Goal: Information Seeking & Learning: Learn about a topic

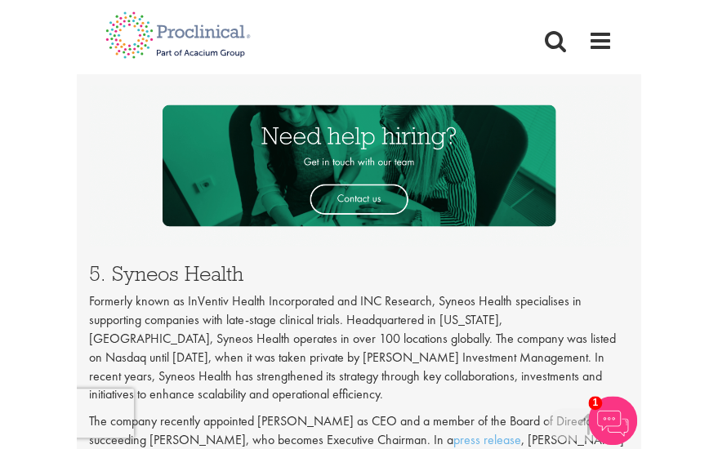
scroll to position [2841, 0]
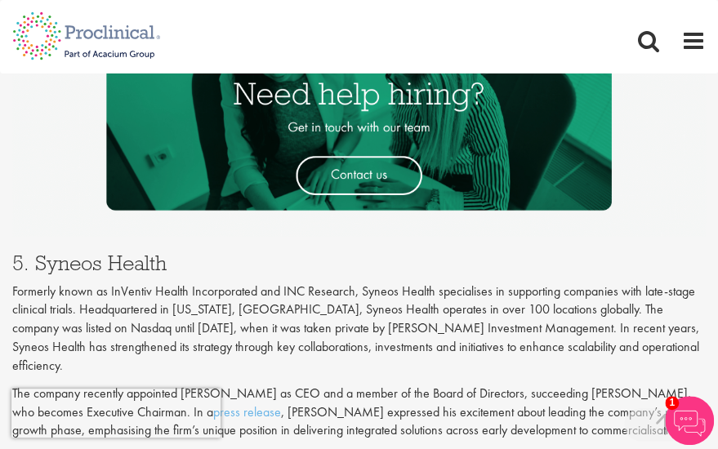
click at [234, 291] on p "Formerly known as InVentiv Health Incorporated and INC Research, Syneos Health …" at bounding box center [358, 328] width 693 height 93
click at [126, 300] on p "Formerly known as InVentiv Health Incorporated and INC Research, Syneos Health …" at bounding box center [358, 328] width 693 height 93
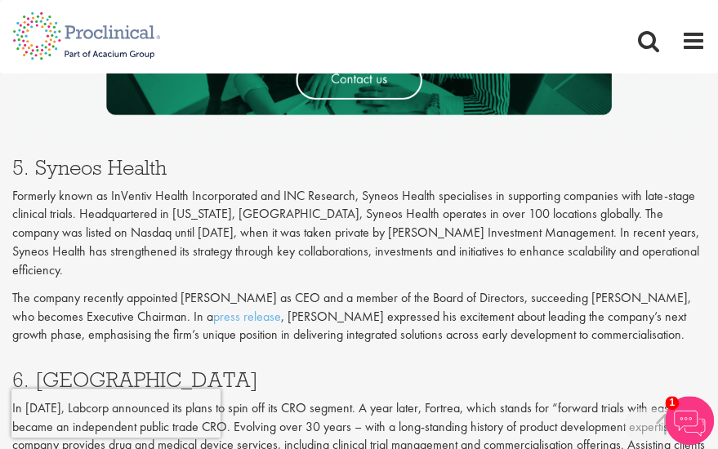
scroll to position [2939, 0]
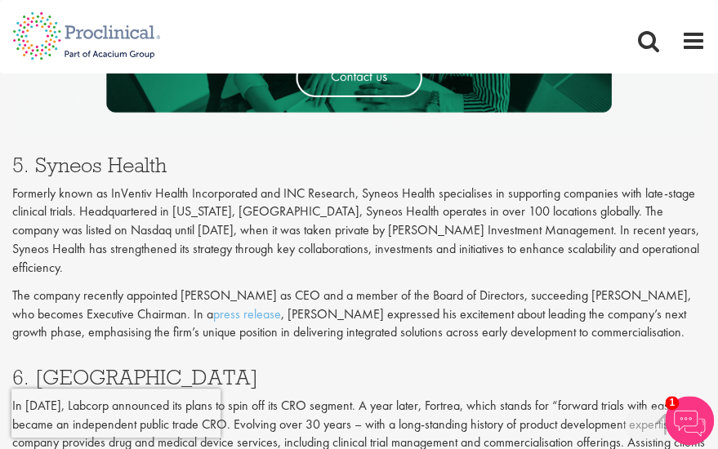
click at [458, 286] on p "The company recently appointed [PERSON_NAME] as CEO and a member of the Board o…" at bounding box center [358, 314] width 693 height 56
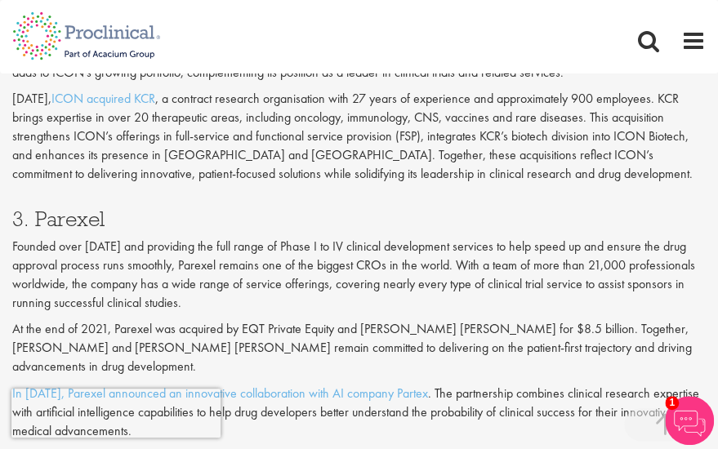
scroll to position [1958, 0]
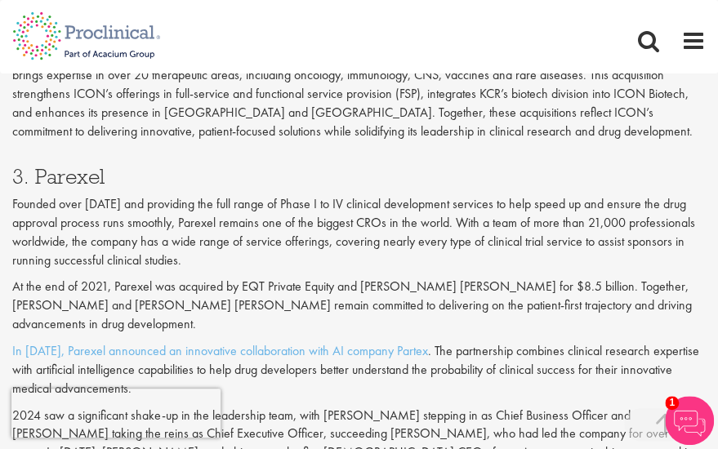
click at [456, 250] on div "3. Parexel Founded over [DATE] and providing the full range of Phase I to IV cl…" at bounding box center [359, 346] width 718 height 361
click at [424, 231] on p "Founded over [DATE] and providing the full range of Phase I to IV clinical deve…" at bounding box center [358, 232] width 693 height 74
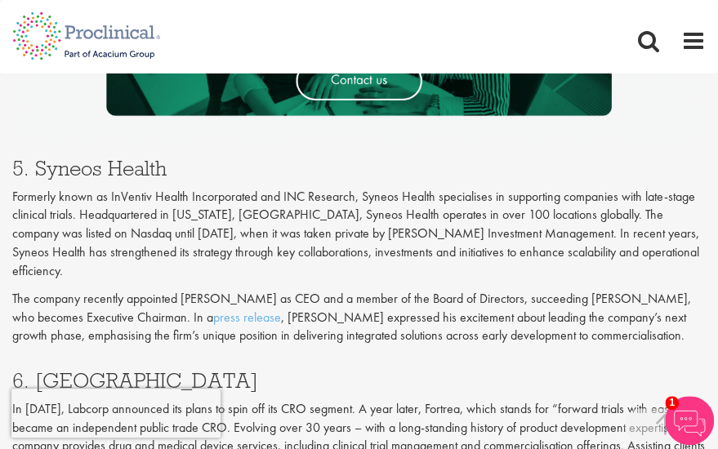
scroll to position [2907, 0]
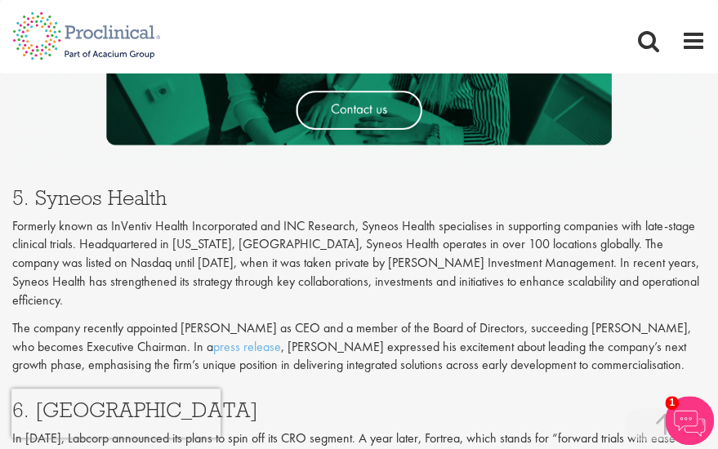
click at [318, 318] on p "The company recently appointed [PERSON_NAME] as CEO and a member of the Board o…" at bounding box center [358, 346] width 693 height 56
click at [317, 318] on p "The company recently appointed [PERSON_NAME] as CEO and a member of the Board o…" at bounding box center [358, 346] width 693 height 56
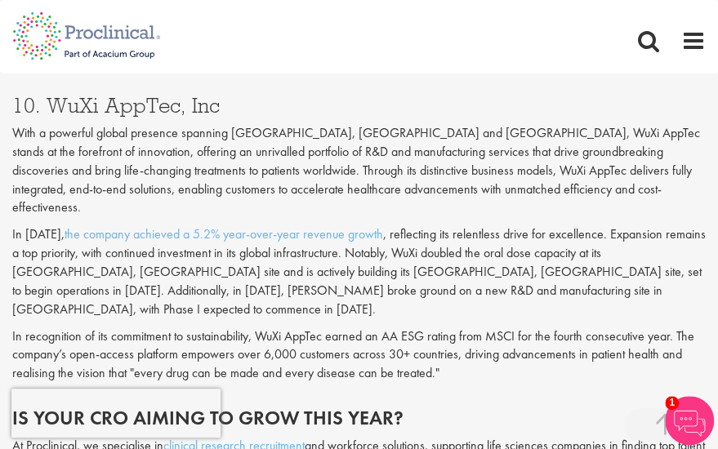
scroll to position [3691, 0]
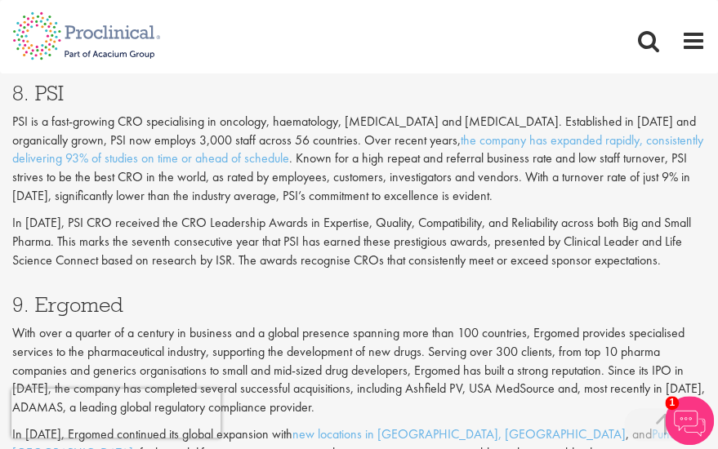
click at [271, 294] on h3 "9. Ergomed" at bounding box center [358, 304] width 693 height 21
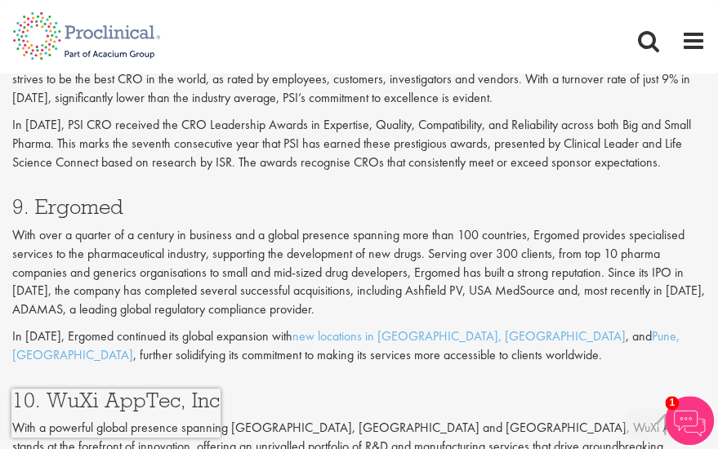
scroll to position [3822, 0]
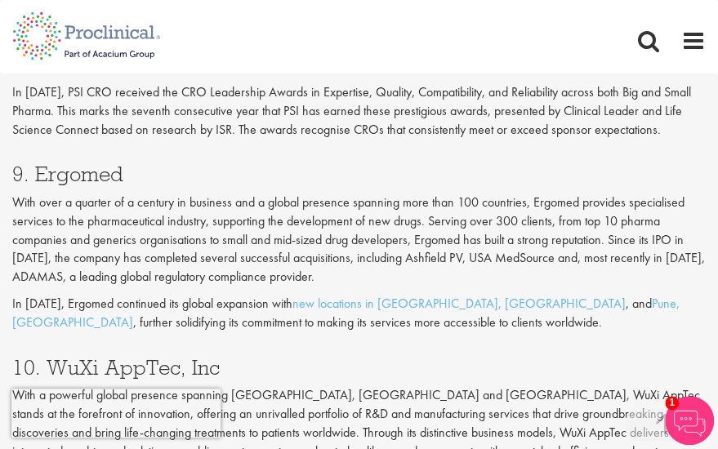
click at [222, 195] on p "With over a quarter of a century in business and a global presence spanning mor…" at bounding box center [358, 240] width 693 height 93
click at [113, 203] on p "With over a quarter of a century in business and a global presence spanning mor…" at bounding box center [358, 240] width 693 height 93
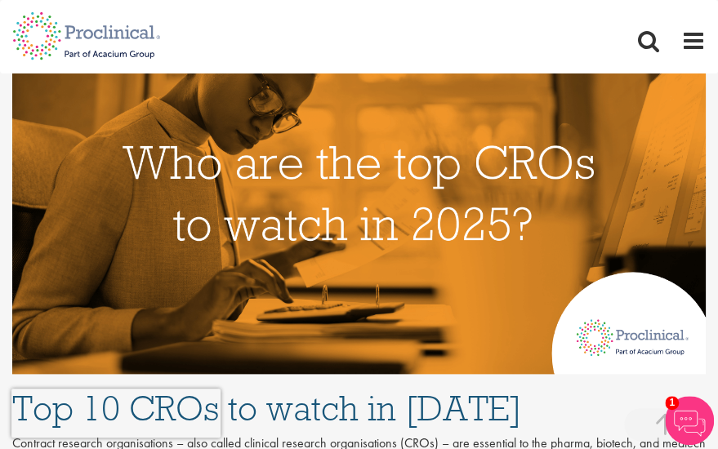
scroll to position [0, 0]
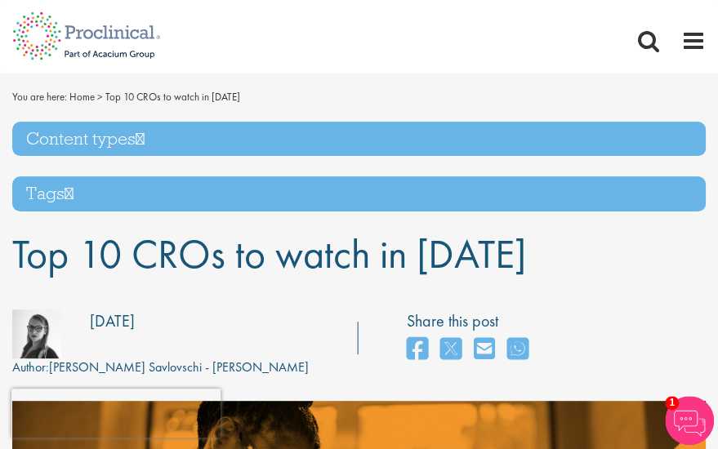
click at [416, 277] on span "Top 10 CROs to watch in [DATE]" at bounding box center [269, 254] width 514 height 52
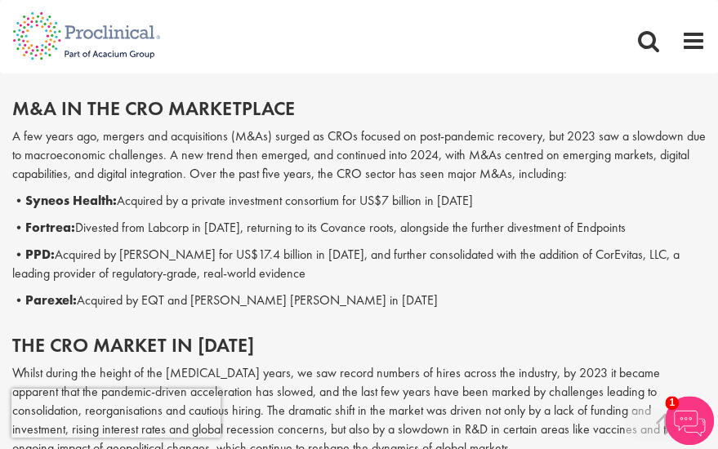
scroll to position [850, 0]
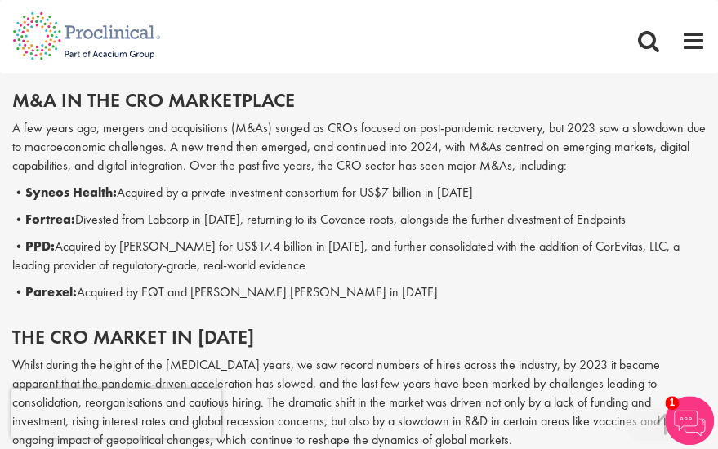
click at [87, 232] on div "M&A in the CRO marketplace A few years ago, mergers and acquisitions (M&As) sur…" at bounding box center [359, 195] width 718 height 211
click at [129, 221] on p "• Fortrea: Divested from Labcorp in [DATE], returning to its Covance roots, alo…" at bounding box center [358, 220] width 693 height 19
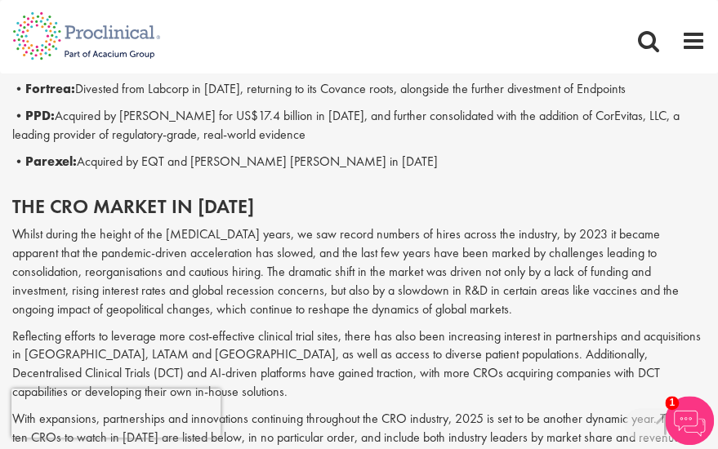
scroll to position [948, 0]
click at [129, 221] on div "The CRO market in [DATE] Whilst during the height of the [MEDICAL_DATA] years, …" at bounding box center [359, 330] width 718 height 270
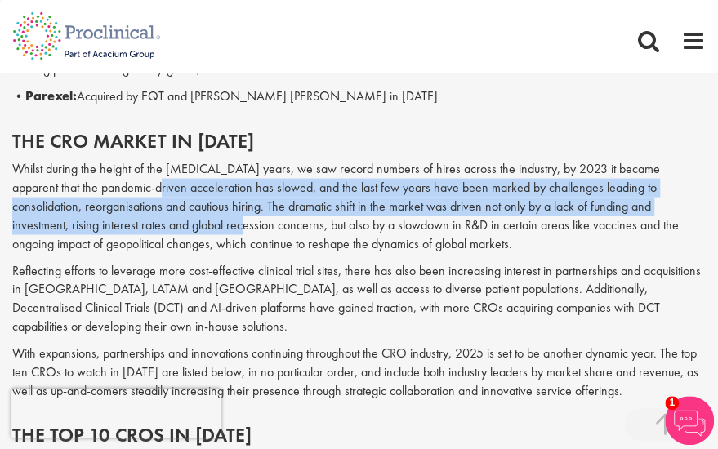
click at [129, 221] on p "Whilst during the height of the [MEDICAL_DATA] years, we saw record numbers of …" at bounding box center [358, 205] width 693 height 93
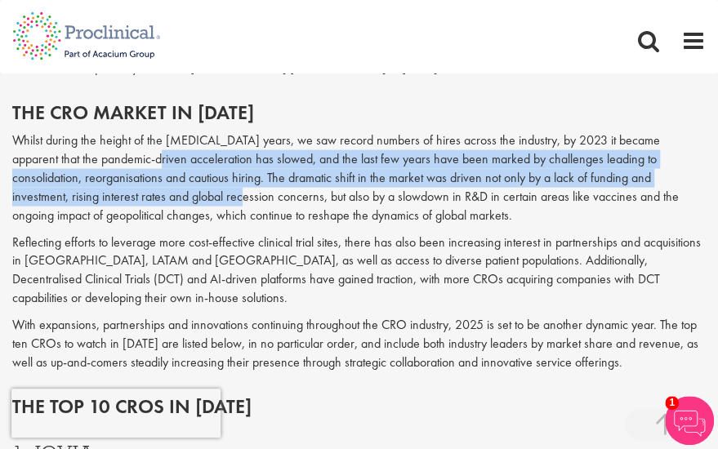
scroll to position [1079, 0]
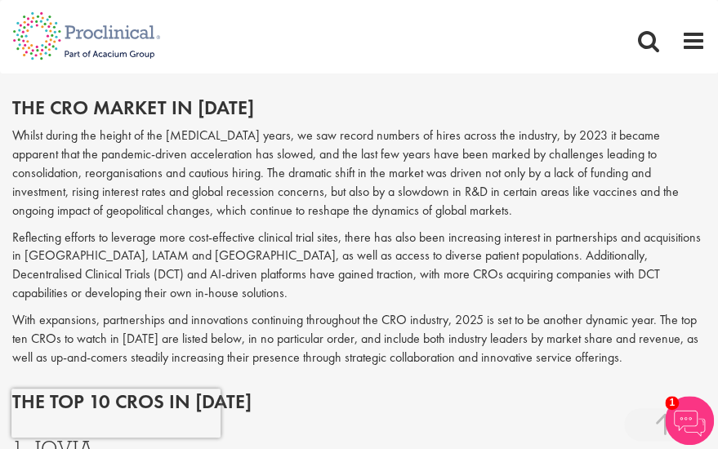
click at [129, 221] on div "The CRO market in [DATE] Whilst during the height of the [MEDICAL_DATA] years, …" at bounding box center [359, 232] width 718 height 270
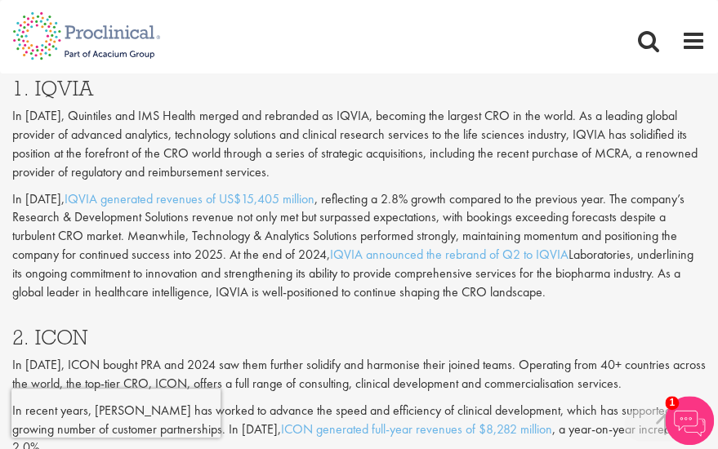
scroll to position [1439, 0]
click at [129, 221] on p "In [DATE], IQVIA generated revenues of US$15,405 million , reflecting a 2.8% gr…" at bounding box center [358, 246] width 693 height 112
click at [96, 181] on p "In [DATE], Quintiles and IMS Health merged and rebranded as IQVIA, becoming the…" at bounding box center [358, 144] width 693 height 74
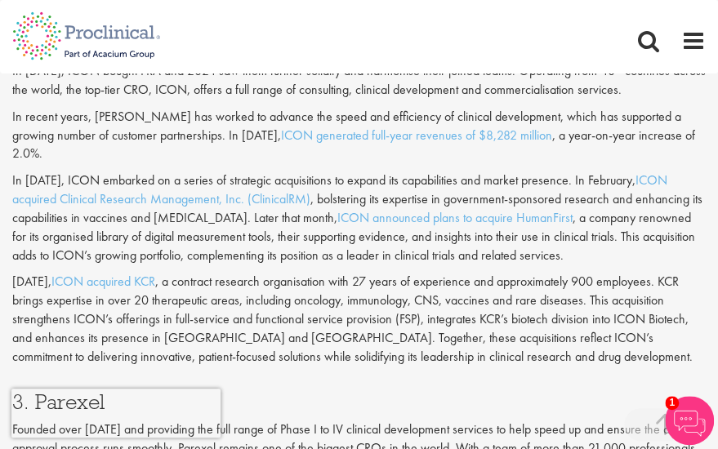
scroll to position [2125, 0]
